Goal: Information Seeking & Learning: Learn about a topic

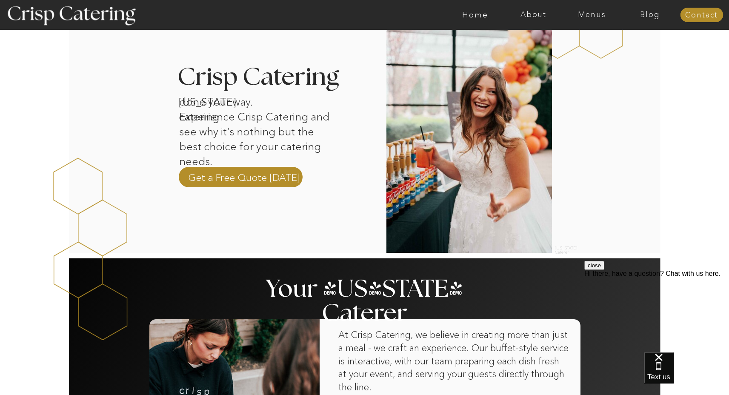
scroll to position [264, 0]
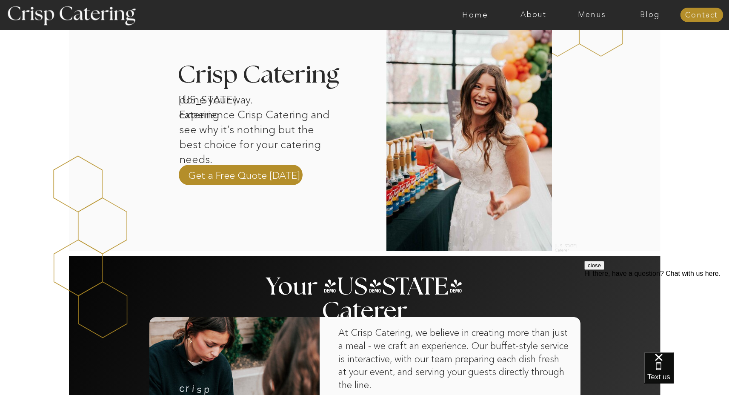
click at [229, 165] on div at bounding box center [241, 175] width 124 height 20
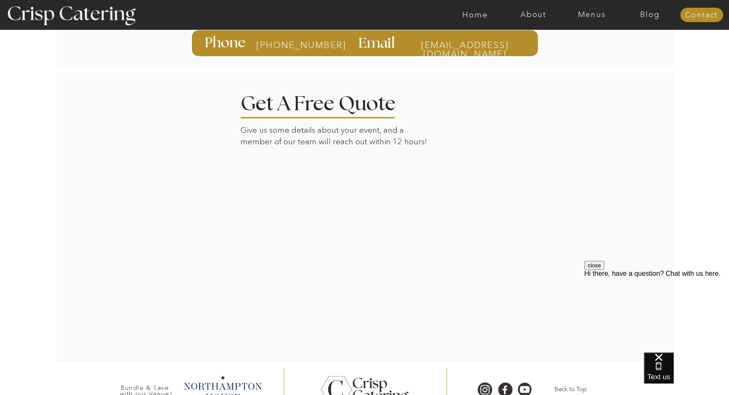
scroll to position [194, 0]
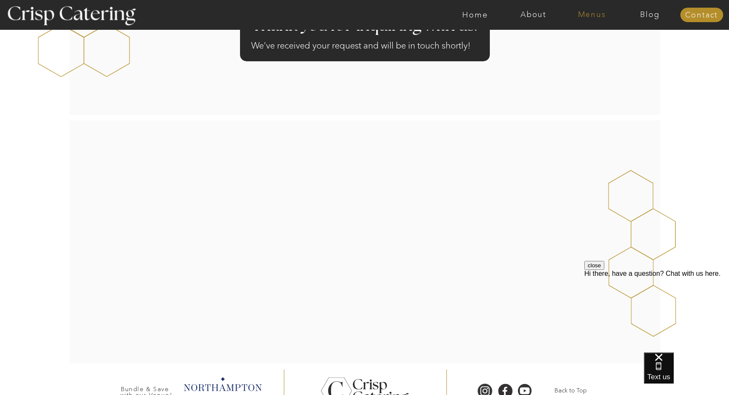
click at [602, 16] on nav "Menus" at bounding box center [592, 15] width 58 height 9
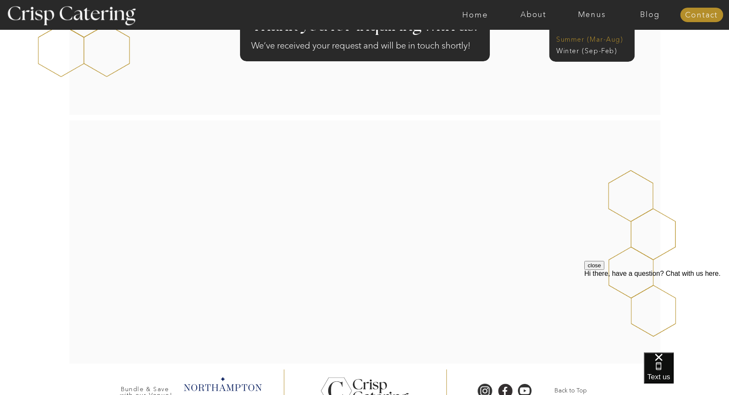
click at [595, 39] on nav "Summer (Mar-Aug)" at bounding box center [594, 38] width 76 height 8
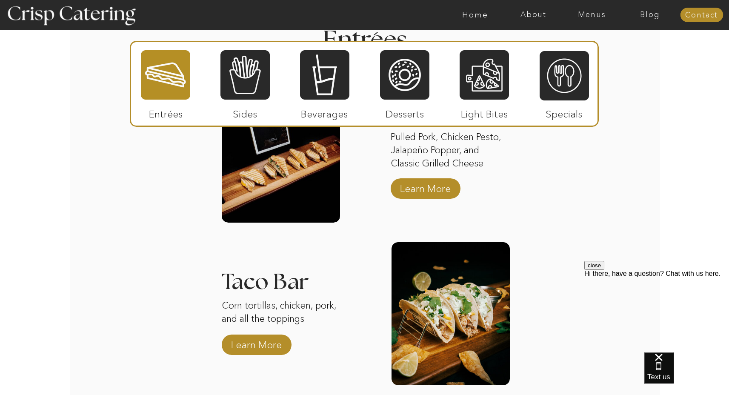
scroll to position [865, 0]
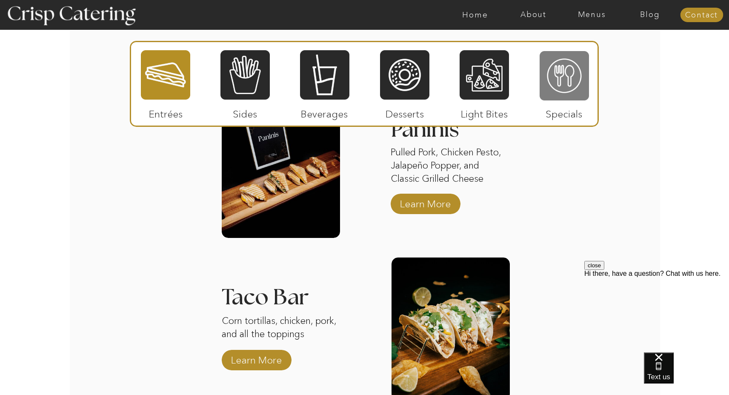
click at [576, 90] on div at bounding box center [564, 75] width 49 height 51
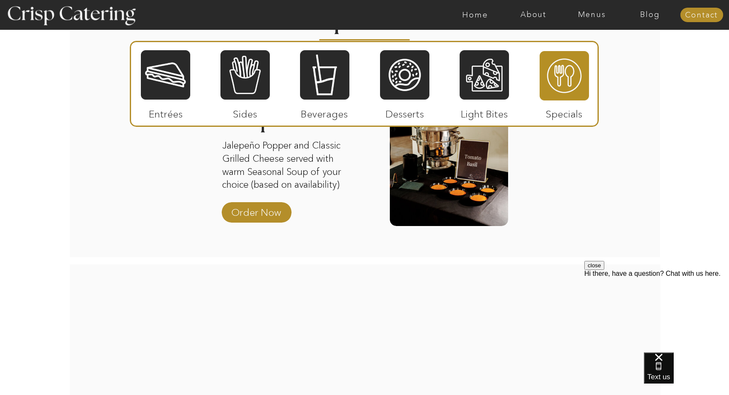
scroll to position [851, 0]
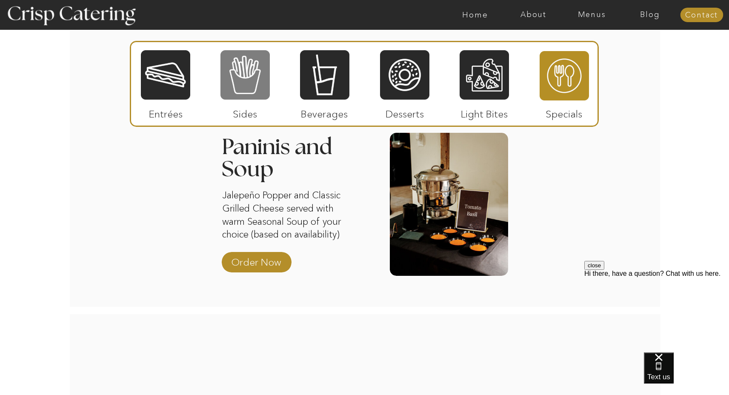
click at [234, 86] on div at bounding box center [244, 74] width 49 height 51
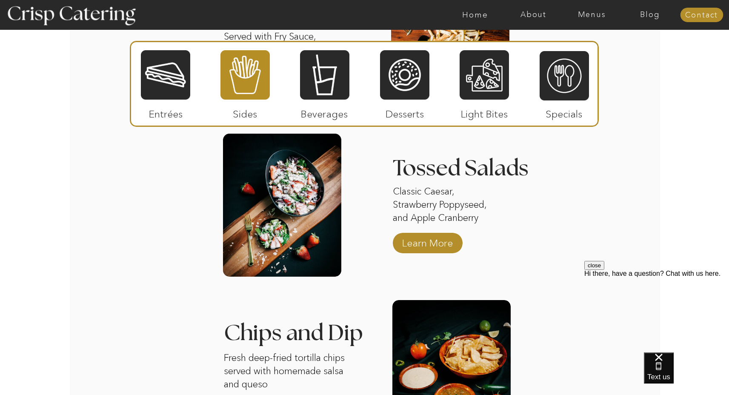
scroll to position [1149, 0]
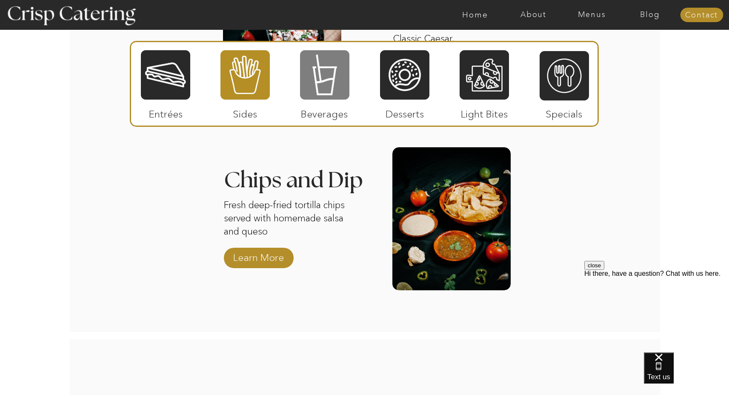
click at [316, 100] on div at bounding box center [324, 74] width 49 height 51
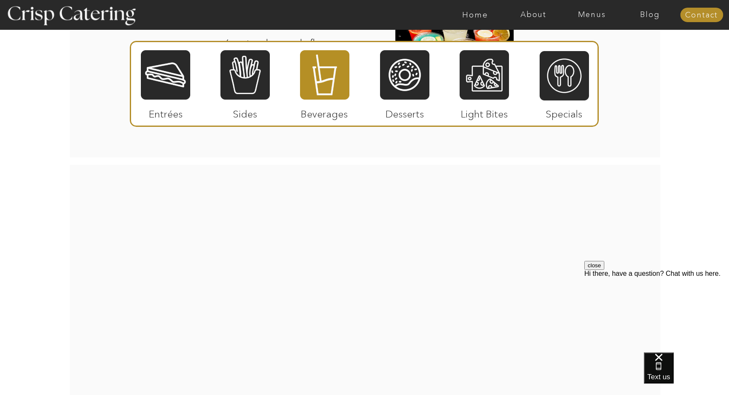
click at [414, 101] on p "Desserts" at bounding box center [405, 112] width 57 height 25
click at [399, 75] on div at bounding box center [404, 74] width 49 height 51
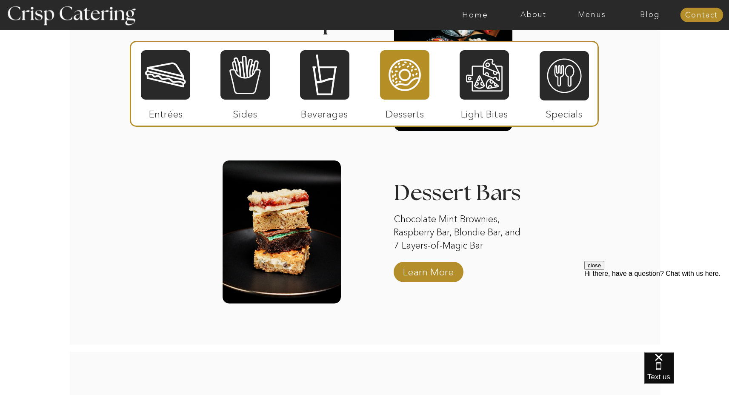
click at [512, 84] on div at bounding box center [364, 84] width 469 height 86
click at [494, 80] on div at bounding box center [484, 74] width 49 height 51
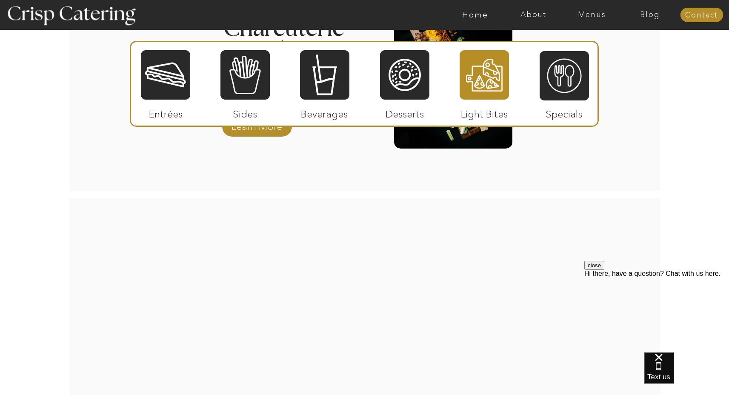
scroll to position [957, 0]
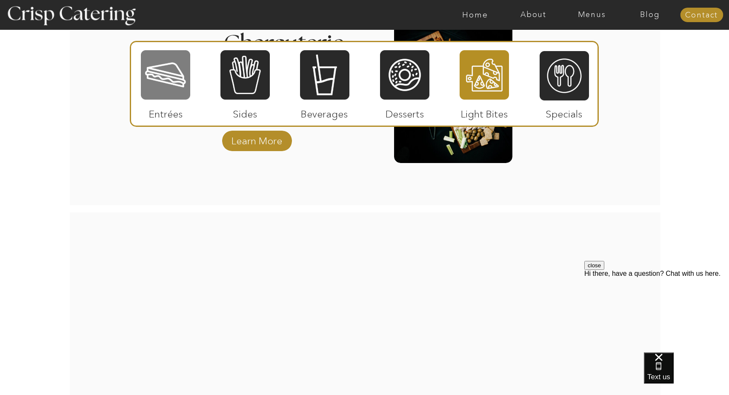
click at [171, 97] on div at bounding box center [165, 74] width 49 height 51
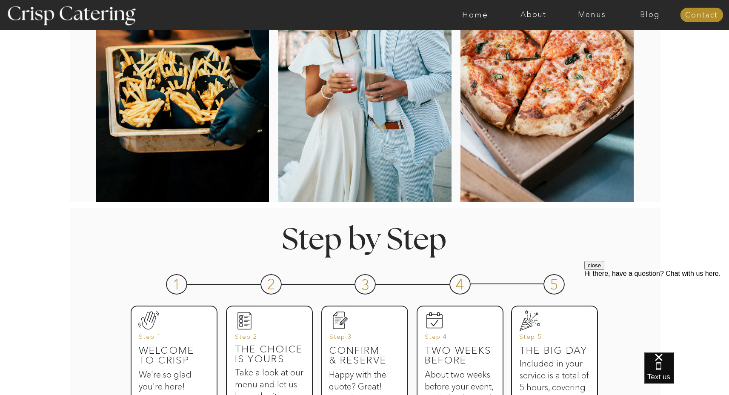
scroll to position [0, 0]
